Goal: Task Accomplishment & Management: Complete application form

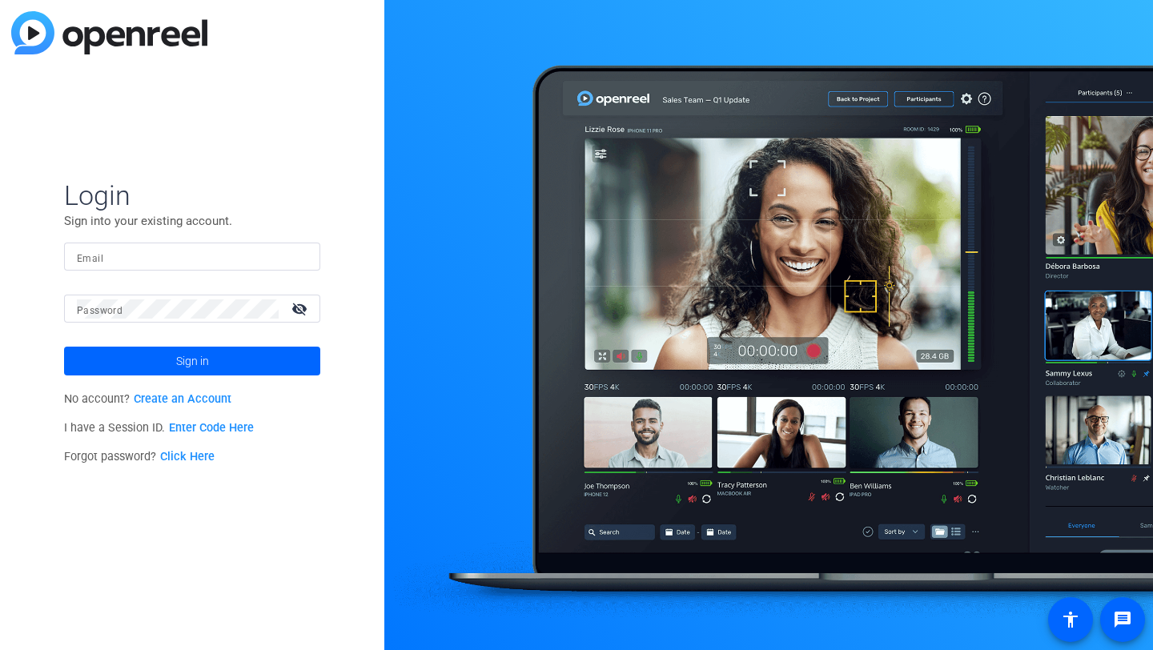
click at [287, 268] on div at bounding box center [192, 257] width 231 height 28
click at [207, 401] on link "Create an Account" at bounding box center [183, 399] width 98 height 14
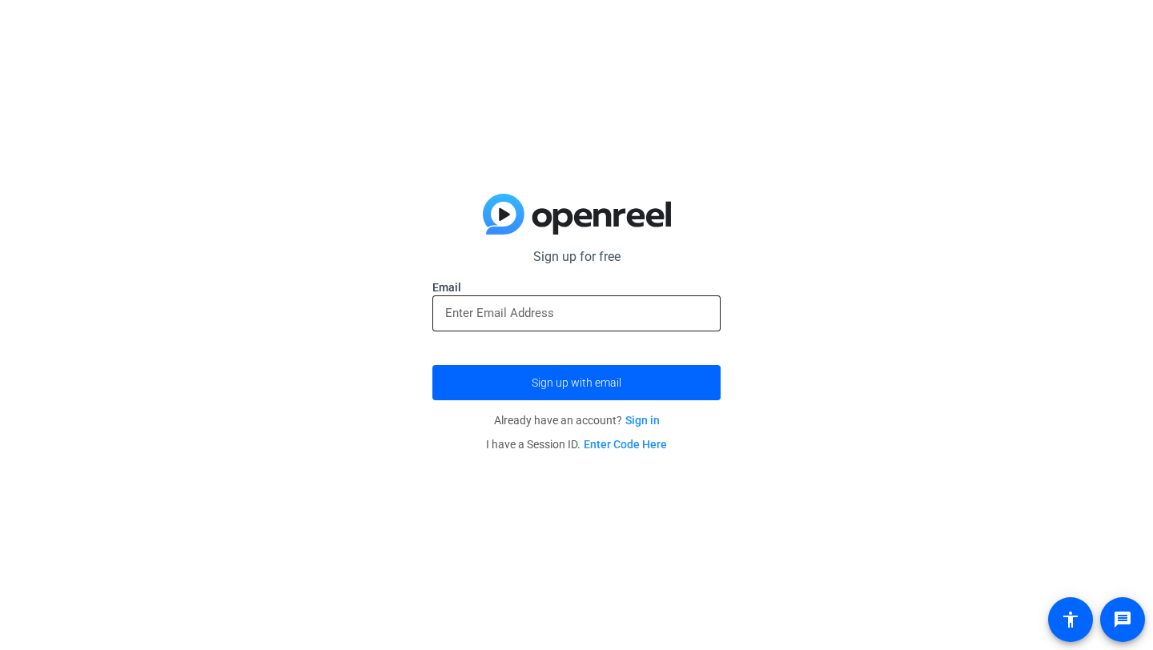
click at [561, 317] on input "email" at bounding box center [576, 312] width 263 height 19
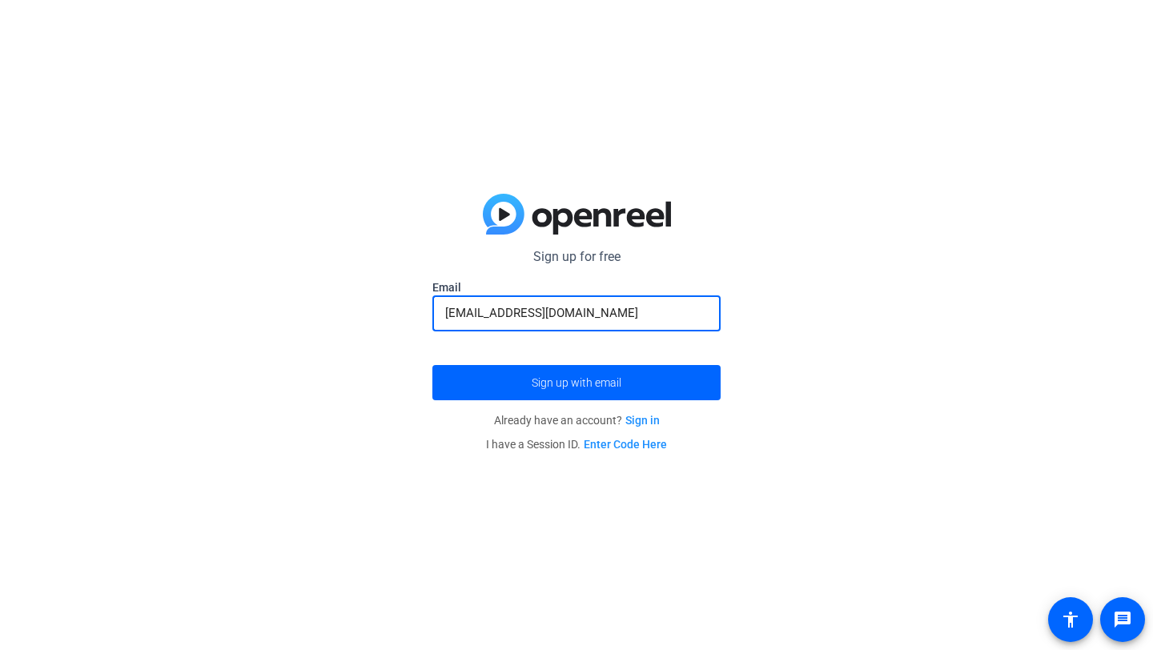
type input "[EMAIL_ADDRESS][DOMAIN_NAME]"
click at [432, 365] on button "Sign up with email" at bounding box center [576, 382] width 288 height 35
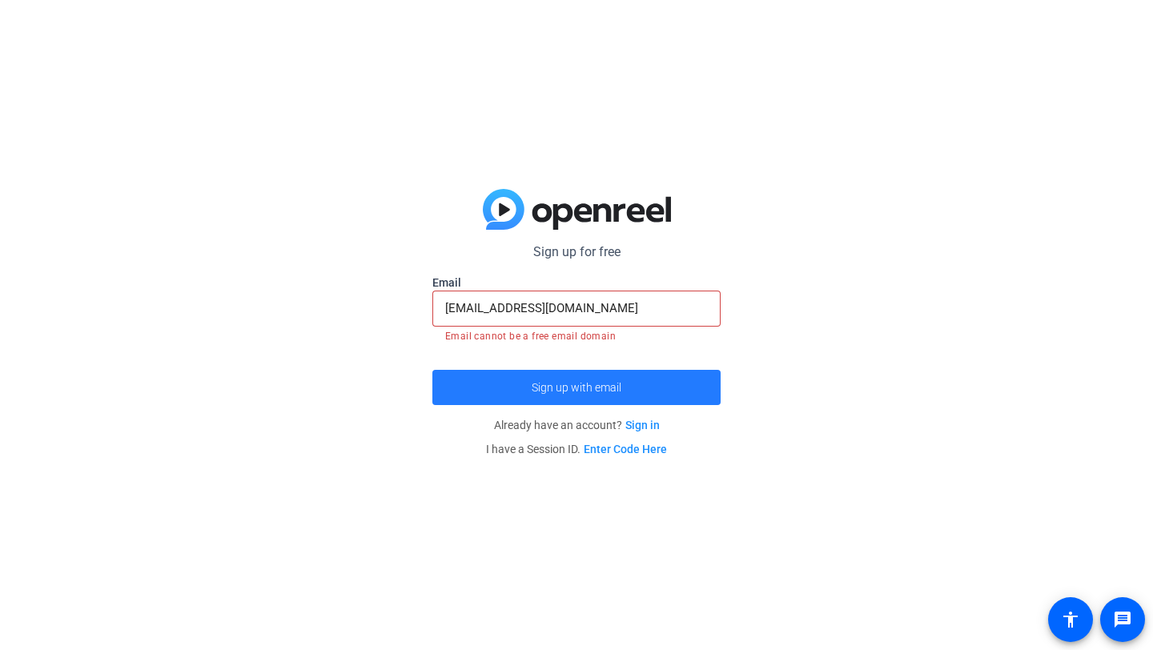
click at [587, 387] on span "Sign up with email" at bounding box center [576, 387] width 90 height 0
click at [591, 387] on span "Sign up with email" at bounding box center [576, 387] width 90 height 0
